Goal: Task Accomplishment & Management: Use online tool/utility

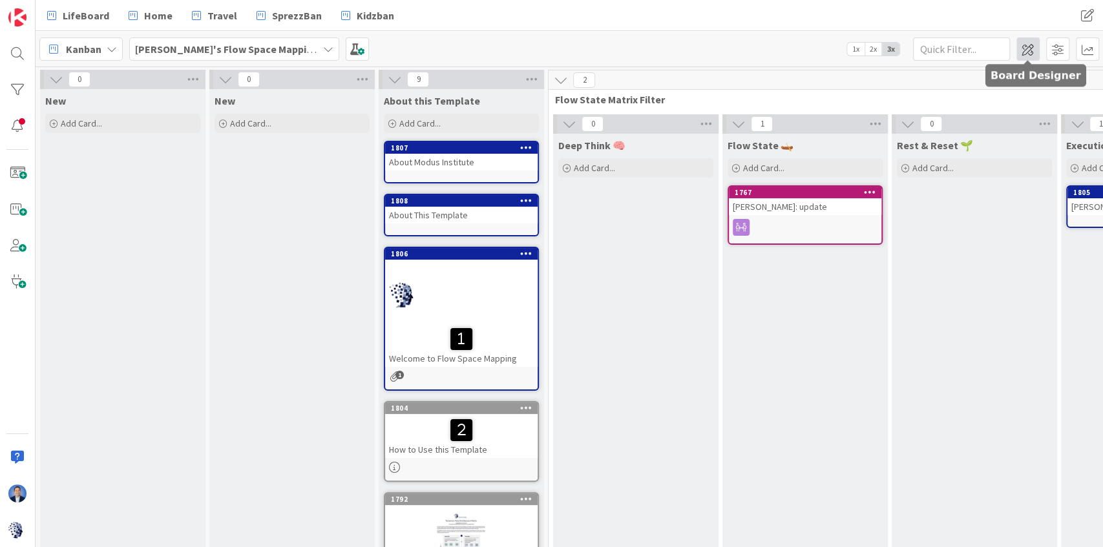
click at [1029, 47] on span at bounding box center [1027, 48] width 23 height 23
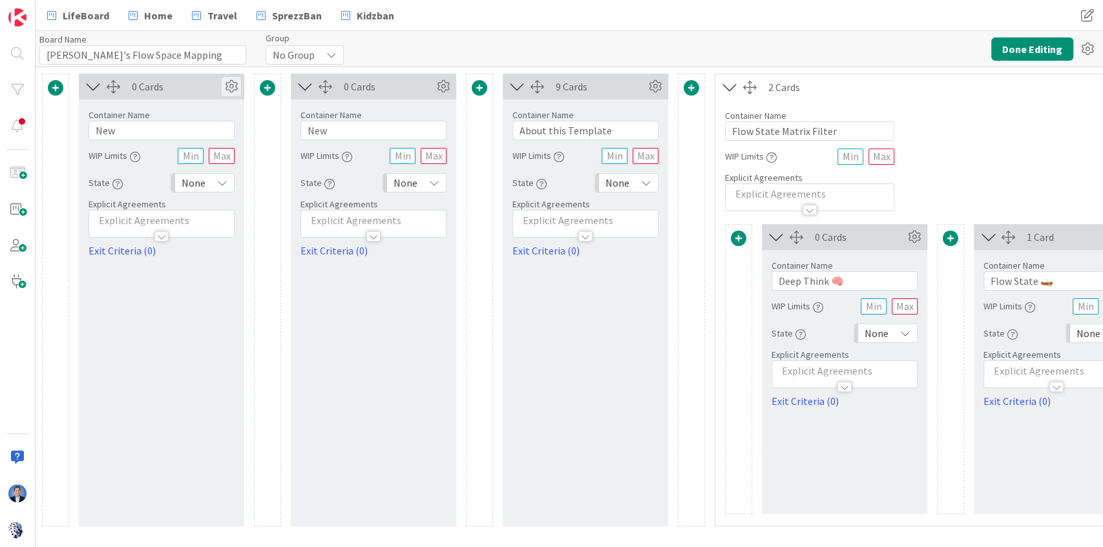
click at [238, 89] on icon at bounding box center [231, 86] width 19 height 19
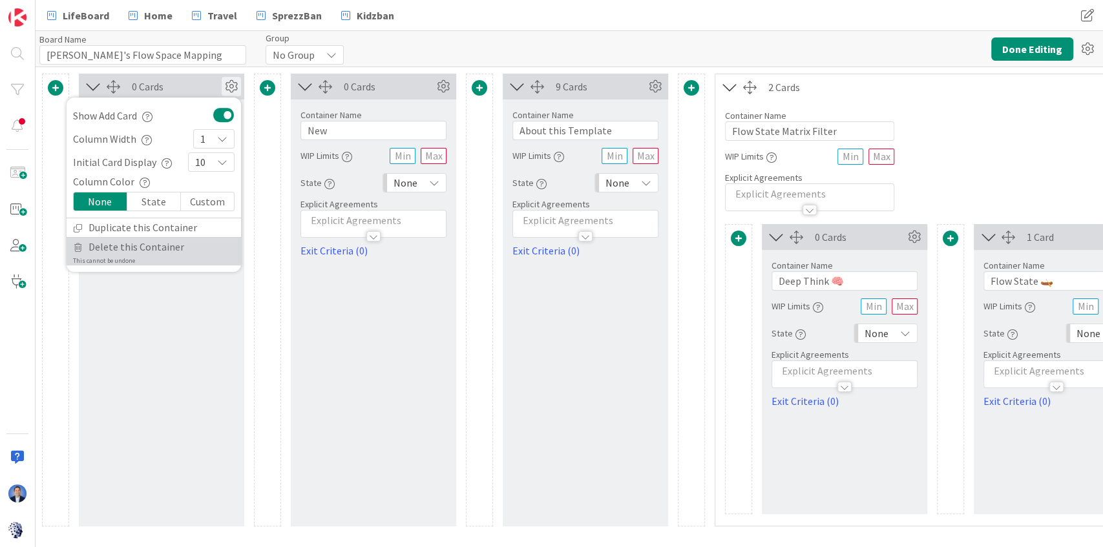
click at [181, 243] on link "Delete this Container This cannot be undone" at bounding box center [154, 252] width 174 height 28
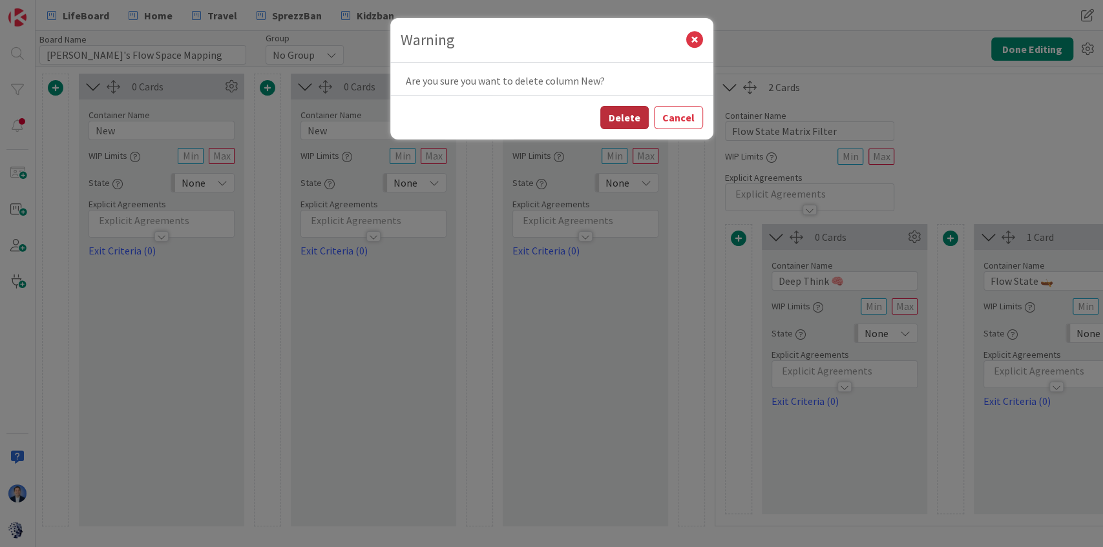
click at [628, 124] on button "Delete" at bounding box center [624, 117] width 48 height 23
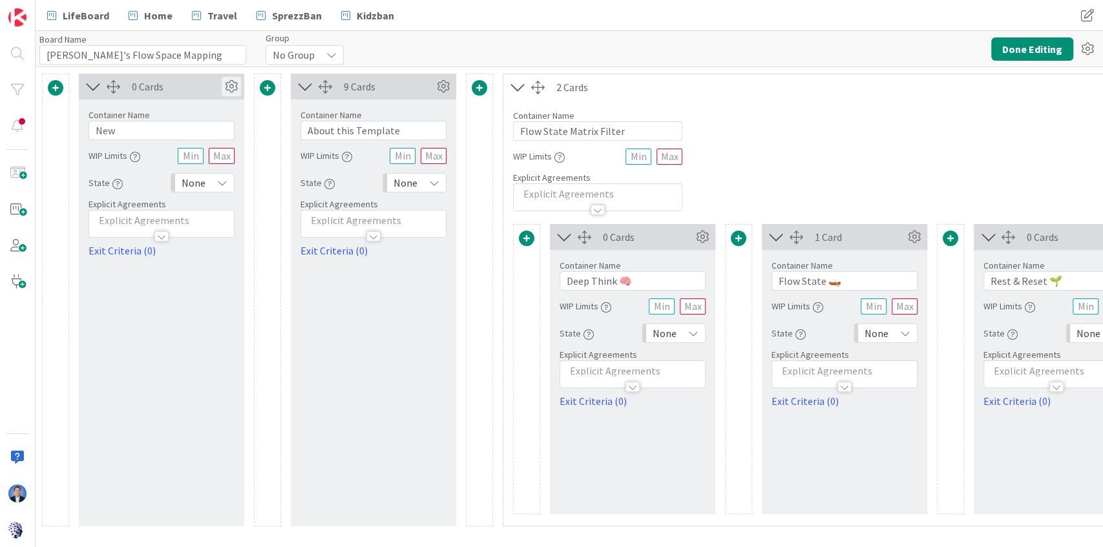
click at [231, 90] on icon at bounding box center [231, 86] width 19 height 19
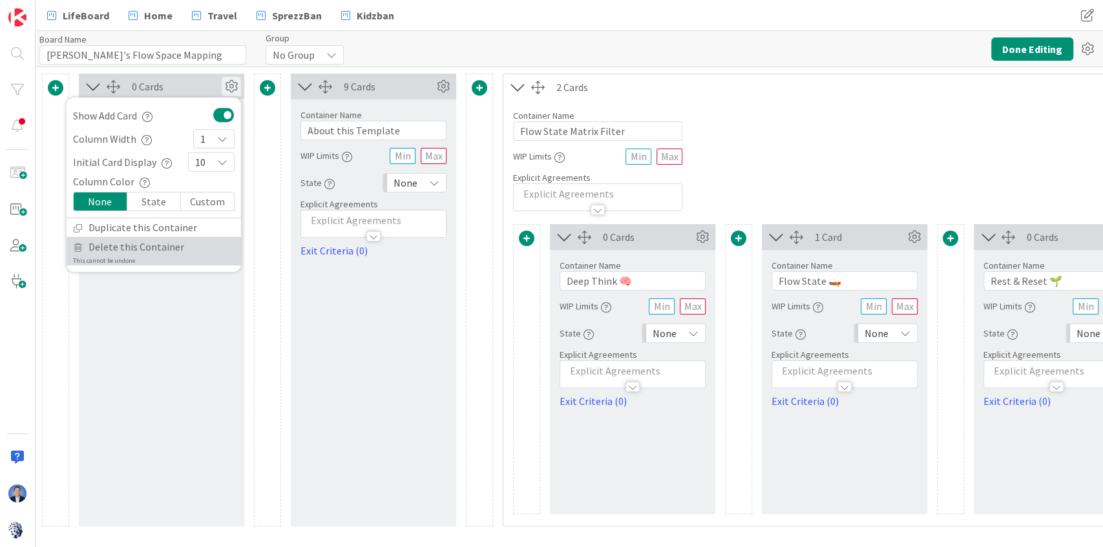
click at [204, 244] on link "Delete this Container This cannot be undone" at bounding box center [154, 252] width 174 height 28
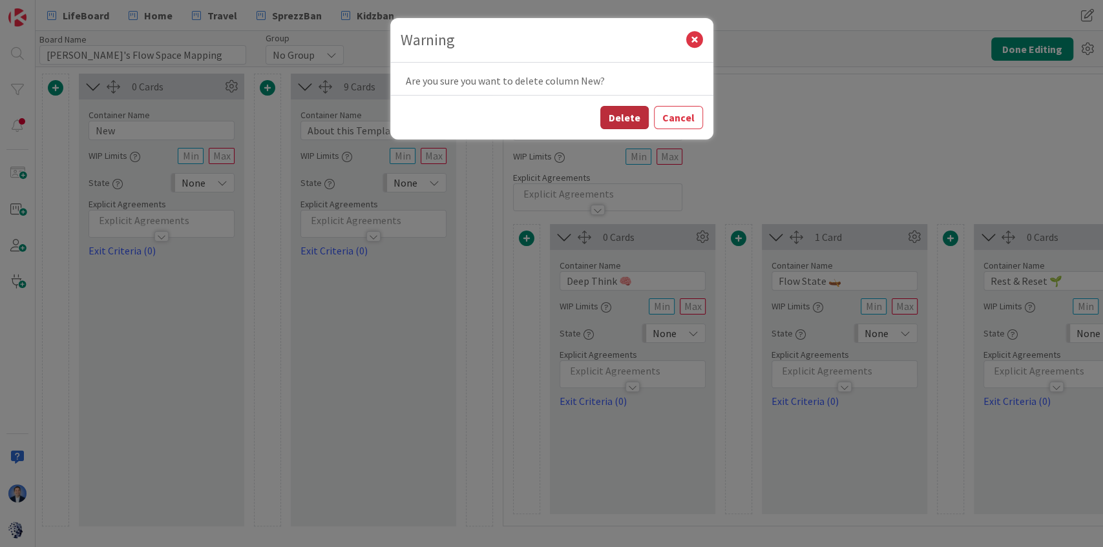
click at [622, 116] on button "Delete" at bounding box center [624, 117] width 48 height 23
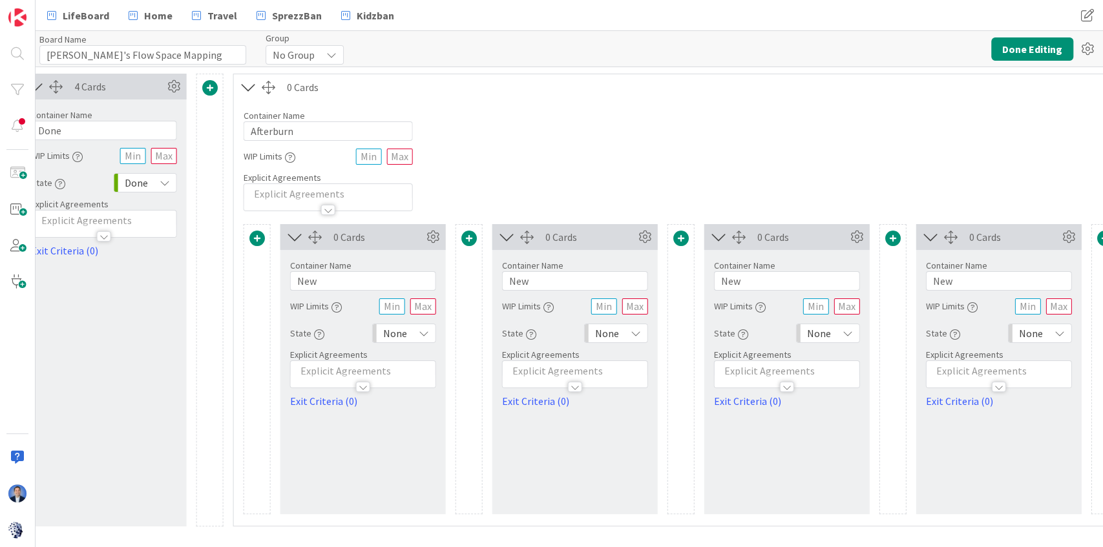
scroll to position [0, 1915]
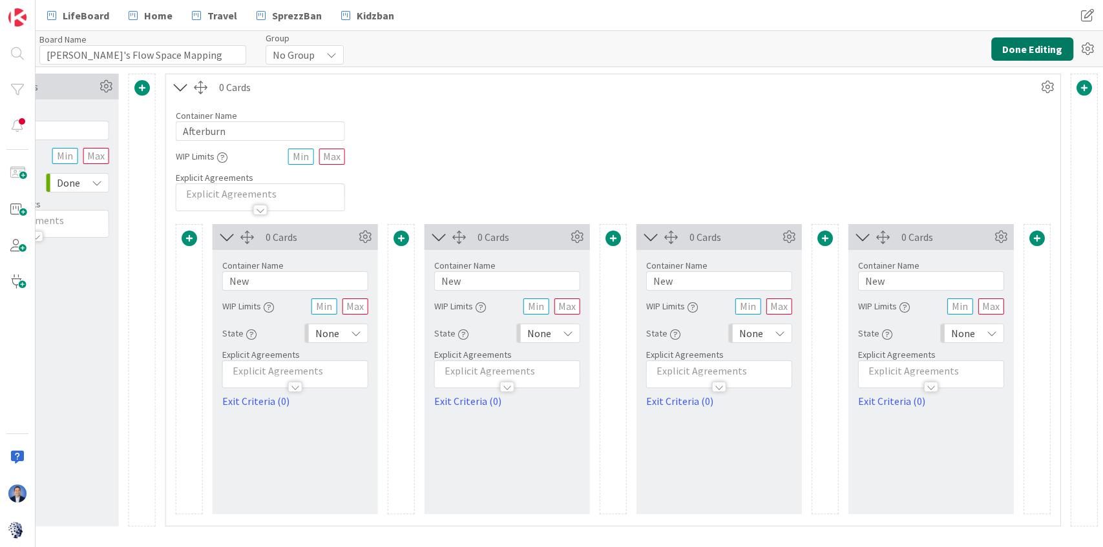
click at [1027, 45] on button "Done Editing" at bounding box center [1032, 48] width 82 height 23
